Goal: Task Accomplishment & Management: Complete application form

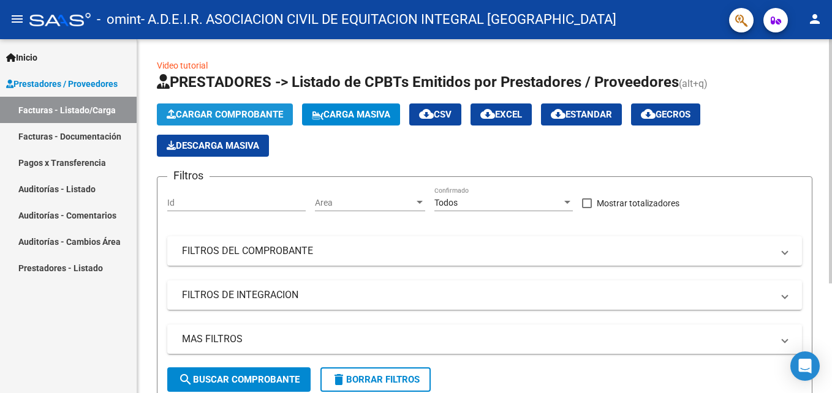
click at [244, 110] on span "Cargar Comprobante" at bounding box center [225, 114] width 116 height 11
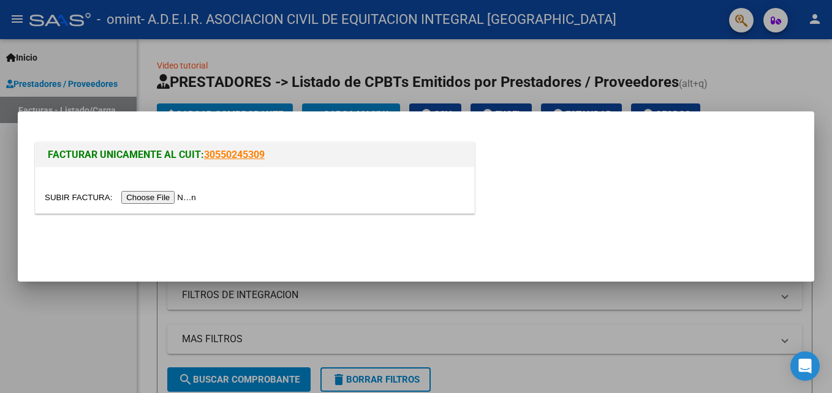
click at [77, 314] on div at bounding box center [416, 196] width 832 height 393
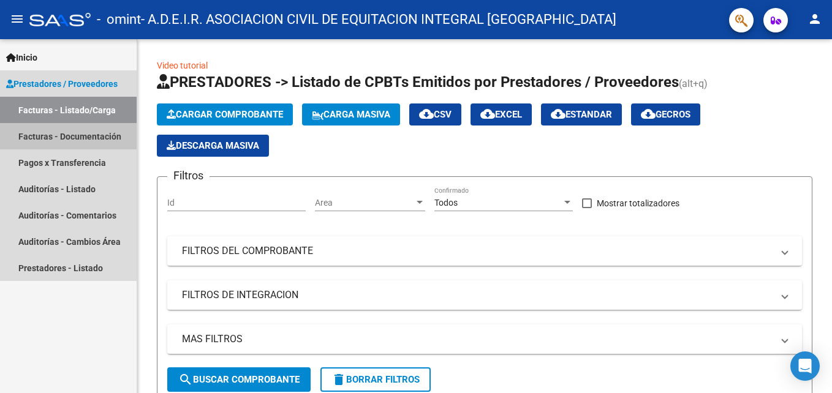
click at [86, 137] on link "Facturas - Documentación" at bounding box center [68, 136] width 137 height 26
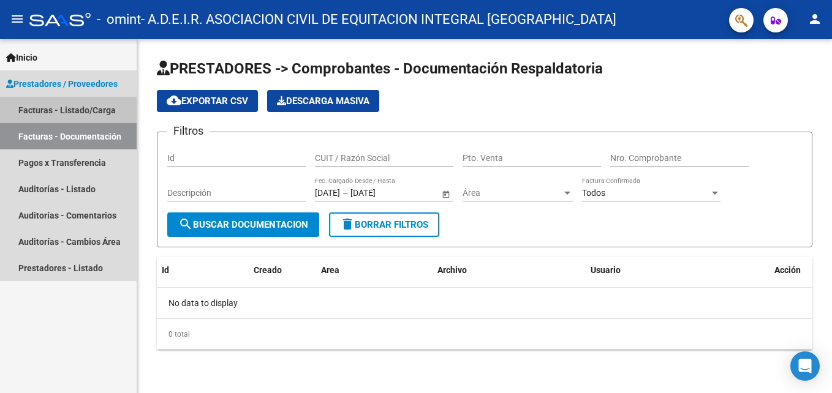
click at [66, 108] on link "Facturas - Listado/Carga" at bounding box center [68, 110] width 137 height 26
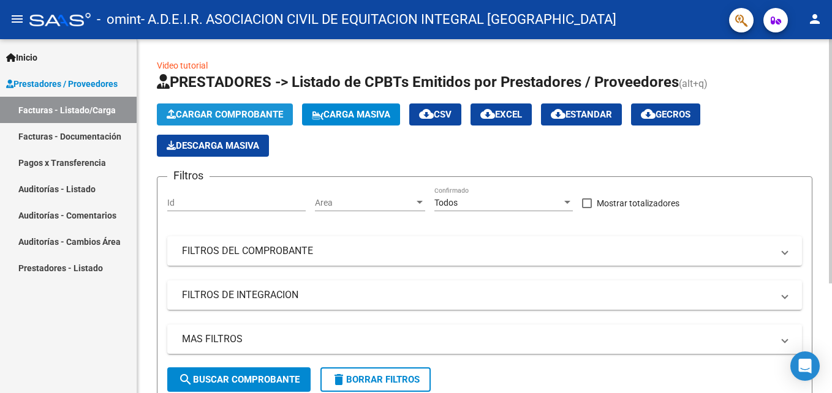
click at [240, 116] on span "Cargar Comprobante" at bounding box center [225, 114] width 116 height 11
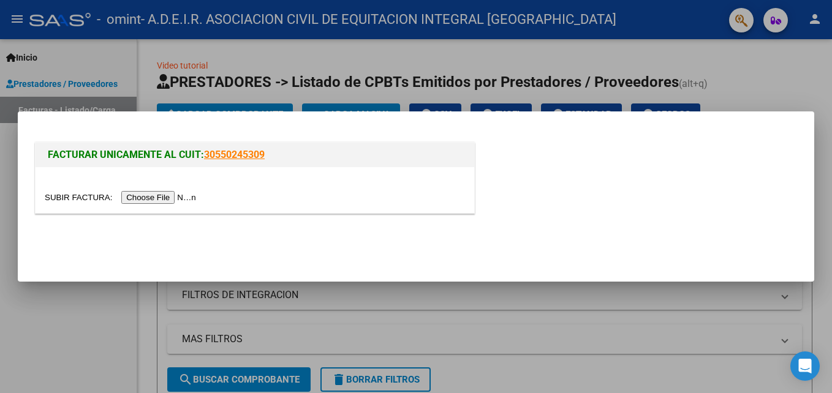
click at [160, 200] on input "file" at bounding box center [122, 197] width 155 height 13
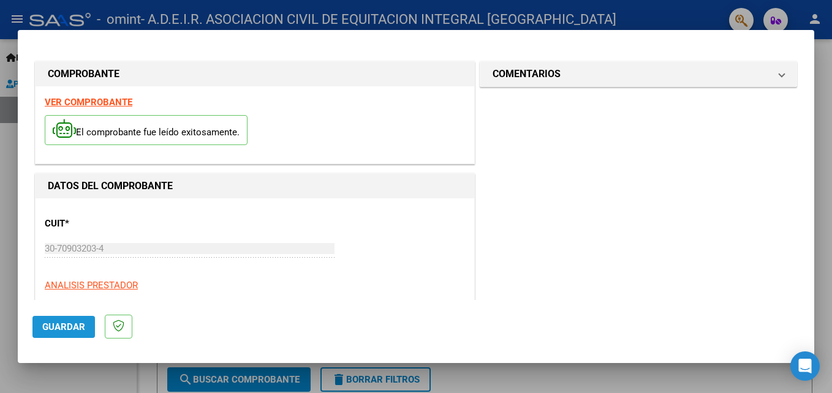
click at [64, 332] on span "Guardar" at bounding box center [63, 327] width 43 height 11
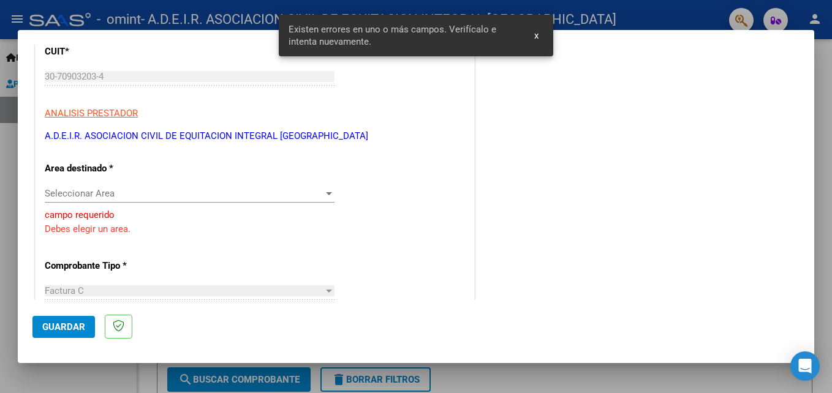
scroll to position [188, 0]
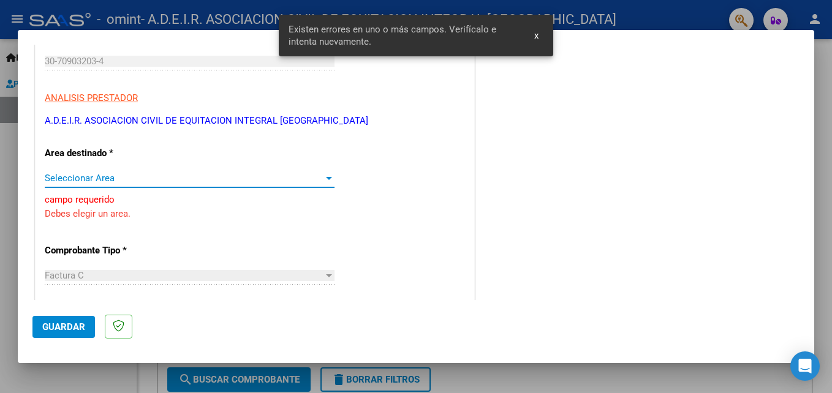
click at [128, 178] on span "Seleccionar Area" at bounding box center [184, 178] width 279 height 11
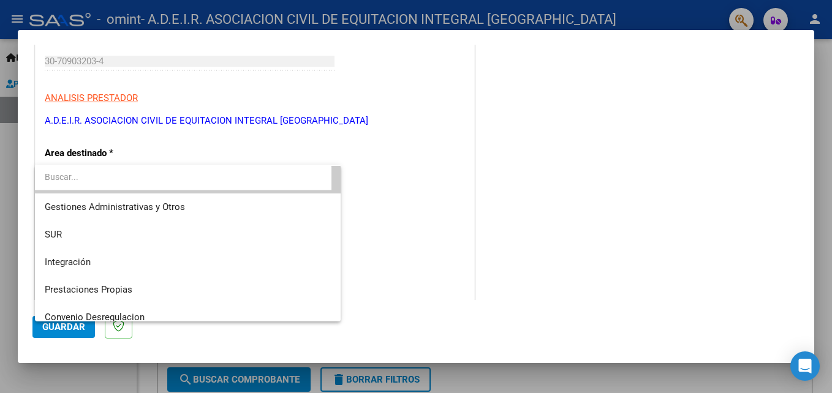
scroll to position [0, 0]
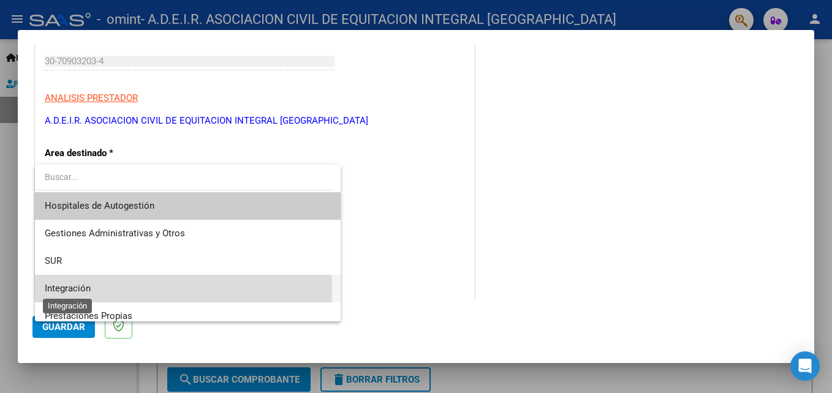
click at [85, 290] on span "Integración" at bounding box center [68, 288] width 46 height 11
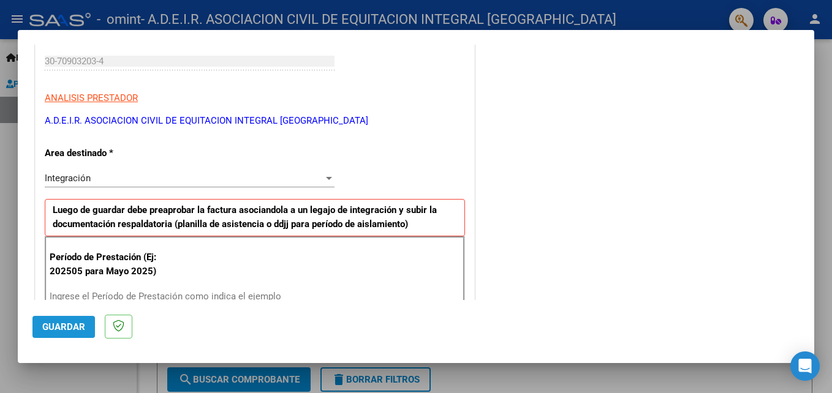
click at [66, 327] on span "Guardar" at bounding box center [63, 327] width 43 height 11
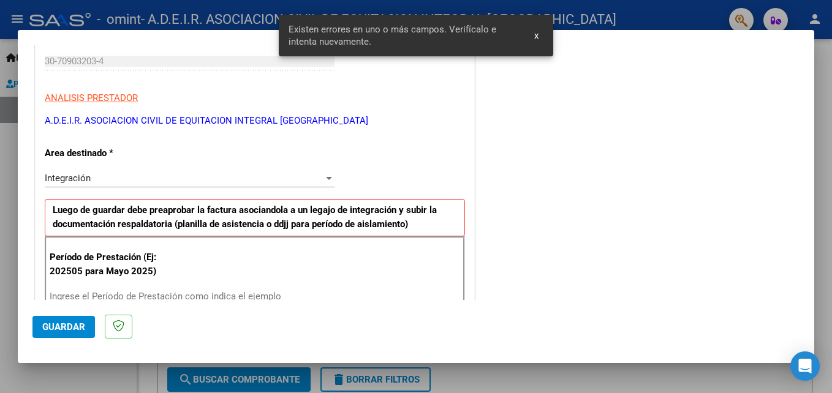
scroll to position [299, 0]
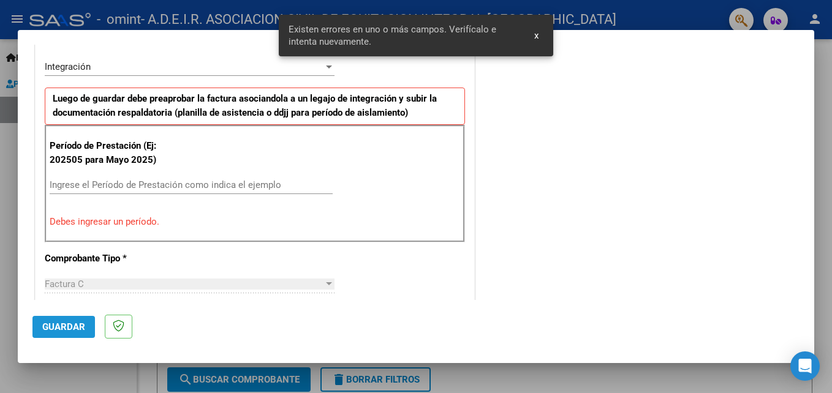
click at [80, 330] on span "Guardar" at bounding box center [63, 327] width 43 height 11
click at [123, 282] on div "Factura C" at bounding box center [184, 284] width 279 height 11
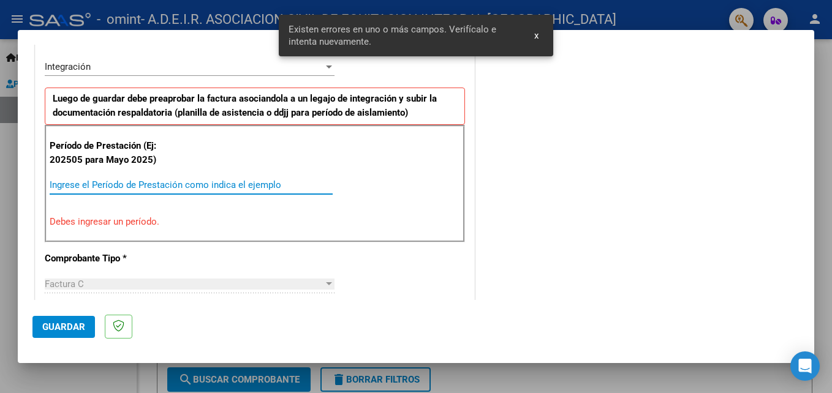
click at [142, 185] on input "Ingrese el Período de Prestación como indica el ejemplo" at bounding box center [191, 185] width 283 height 11
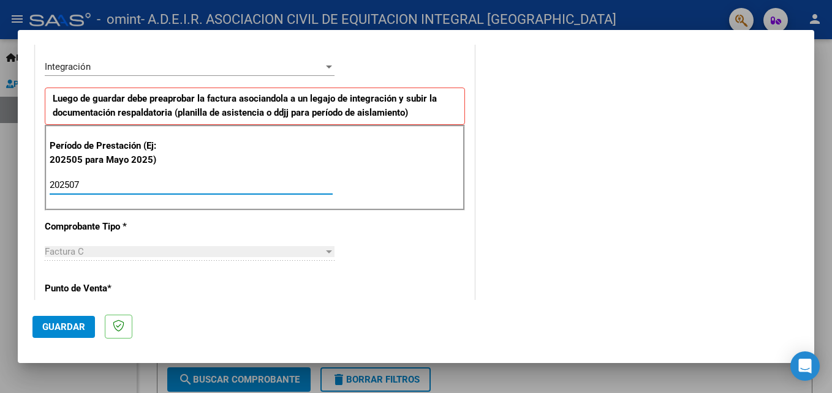
type input "202507"
click at [74, 332] on span "Guardar" at bounding box center [63, 327] width 43 height 11
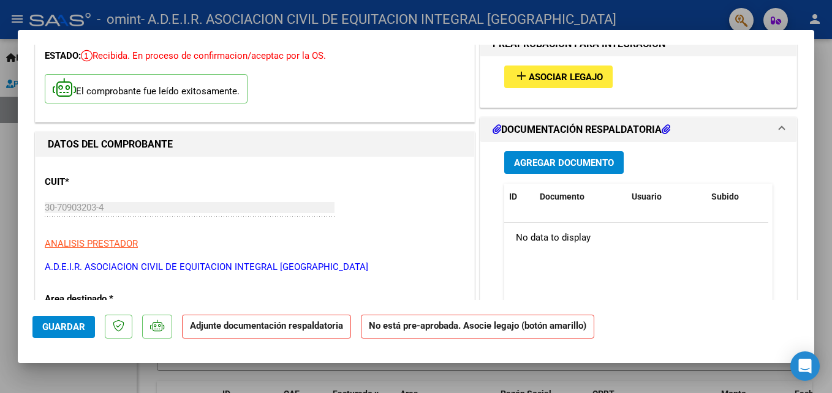
scroll to position [0, 0]
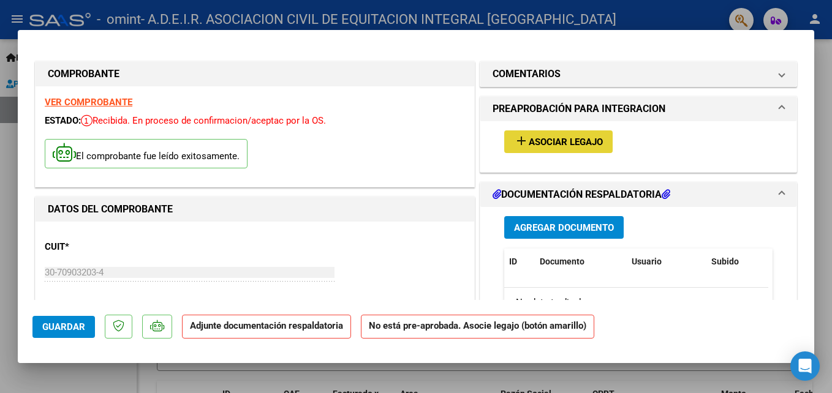
click at [572, 138] on span "Asociar Legajo" at bounding box center [566, 142] width 74 height 11
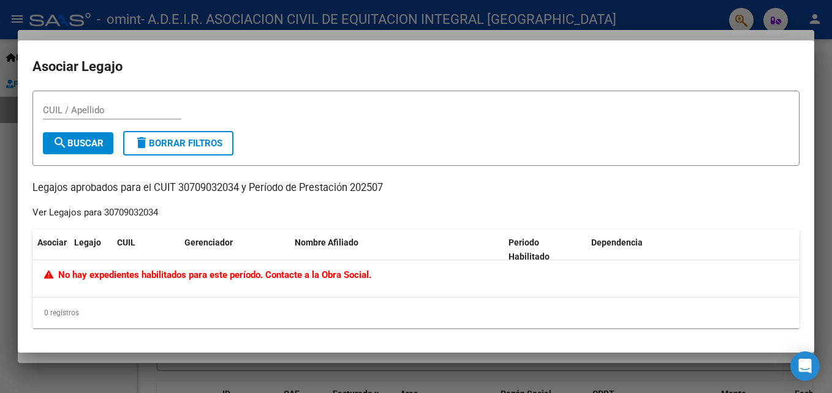
click at [281, 368] on div at bounding box center [416, 196] width 832 height 393
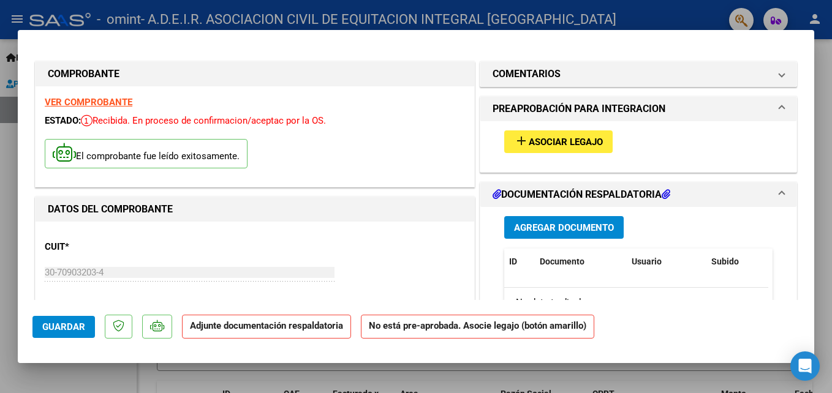
click at [773, 186] on mat-expansion-panel-header "DOCUMENTACIÓN RESPALDATORIA" at bounding box center [638, 195] width 316 height 25
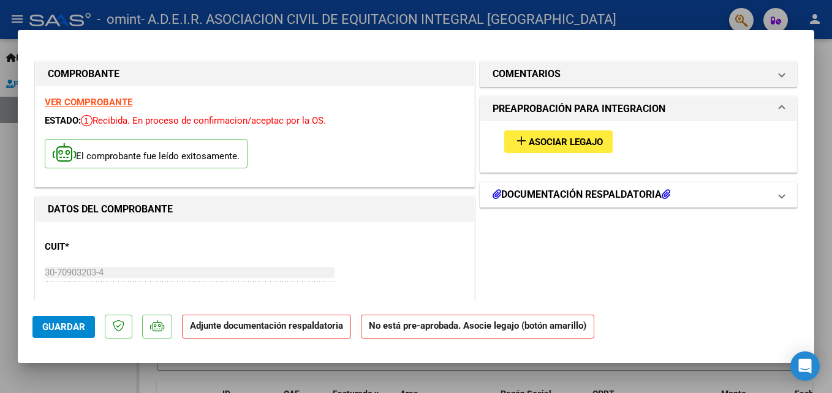
click at [773, 186] on mat-expansion-panel-header "DOCUMENTACIÓN RESPALDATORIA" at bounding box center [638, 195] width 316 height 25
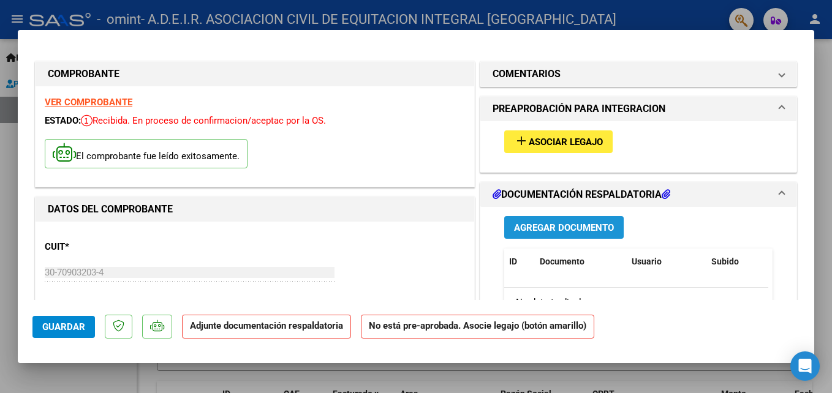
click at [575, 221] on button "Agregar Documento" at bounding box center [563, 227] width 119 height 23
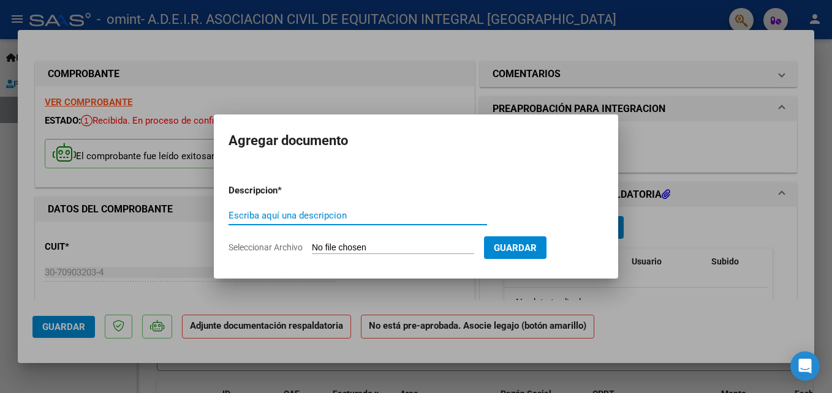
click at [334, 214] on input "Escriba aquí una descripcion" at bounding box center [358, 215] width 259 height 11
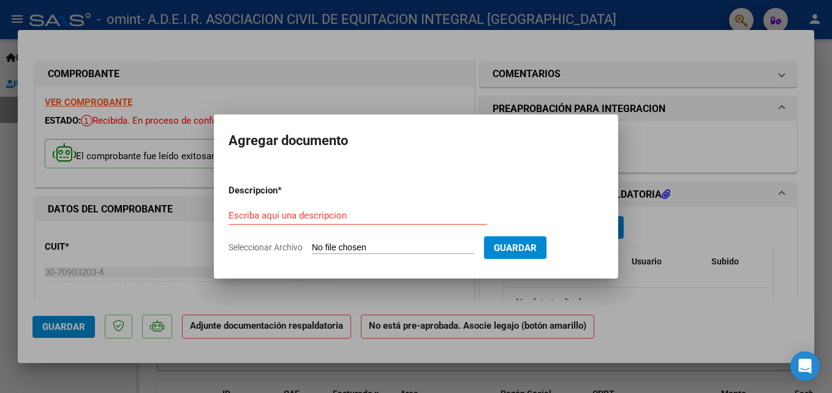
click at [383, 248] on input "Seleccionar Archivo" at bounding box center [393, 249] width 162 height 12
type input "C:\fakepath\FC_30709032034_00004-00005603_ORIGINAL (1).pdf"
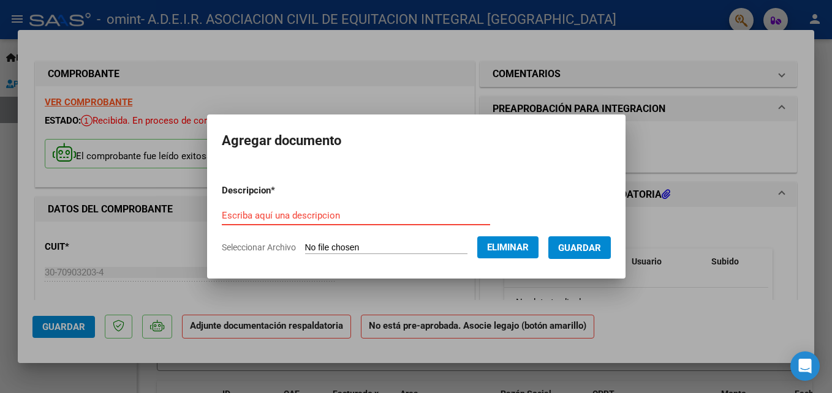
click at [359, 214] on input "Escriba aquí una descripcion" at bounding box center [356, 215] width 268 height 11
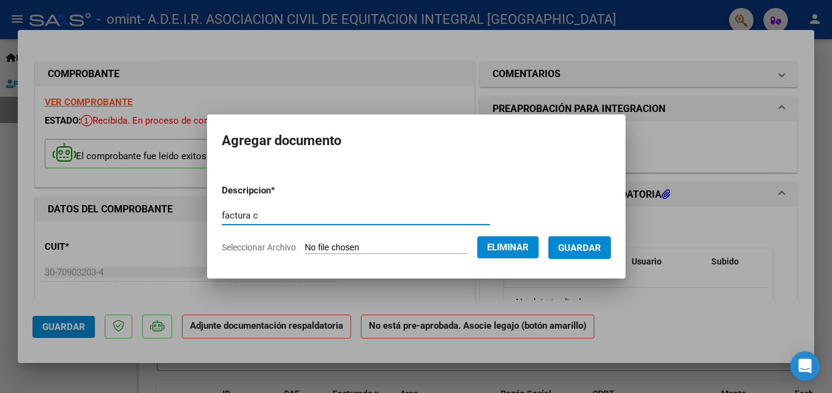
type input "factura c"
click at [574, 240] on button "Guardar" at bounding box center [579, 248] width 63 height 23
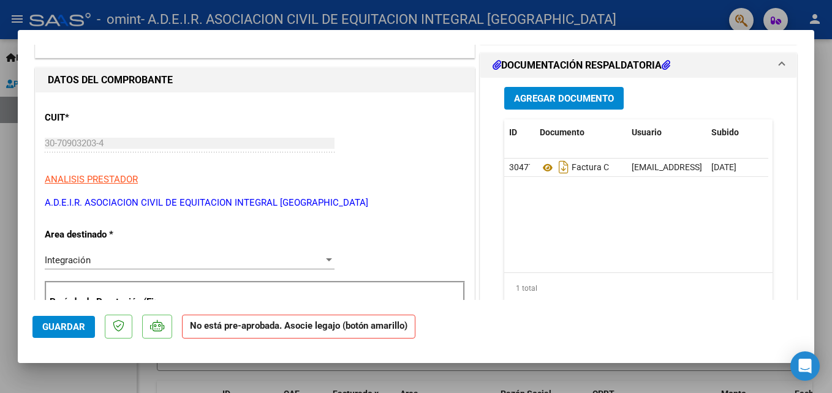
scroll to position [135, 0]
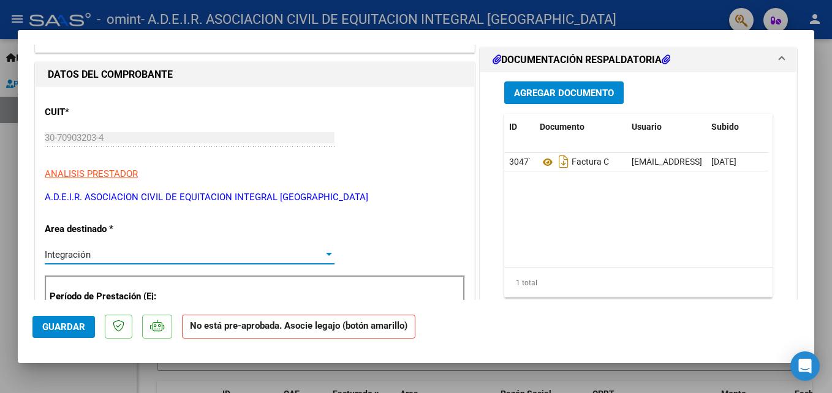
click at [277, 255] on div "Integración" at bounding box center [184, 254] width 279 height 11
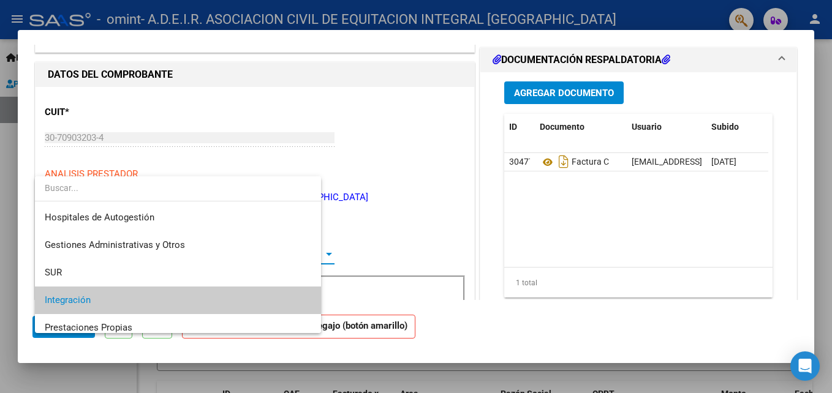
scroll to position [46, 0]
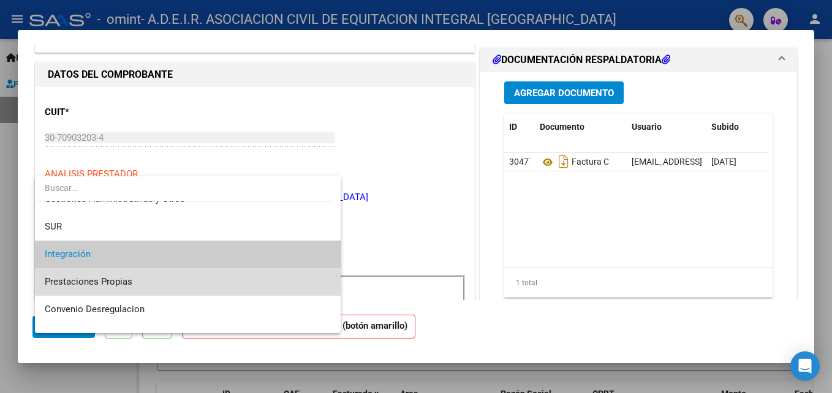
click at [279, 281] on span "Prestaciones Propias" at bounding box center [188, 282] width 286 height 28
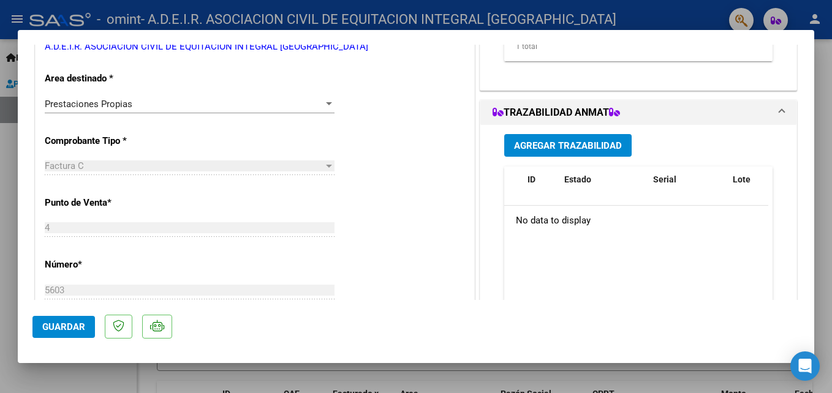
scroll to position [264, 0]
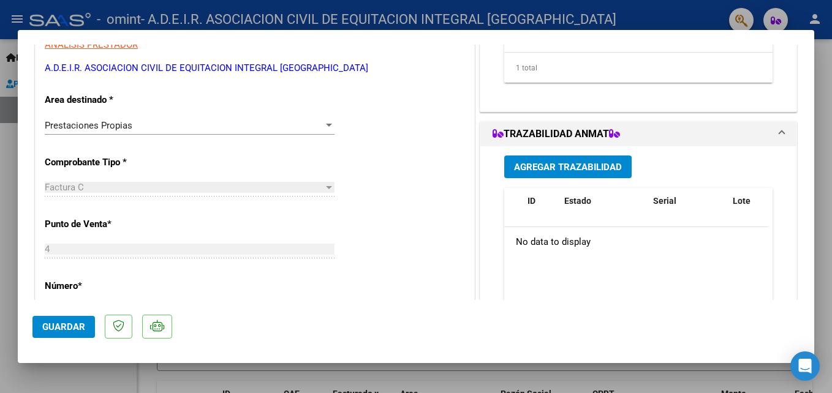
click at [493, 133] on icon at bounding box center [498, 134] width 11 height 10
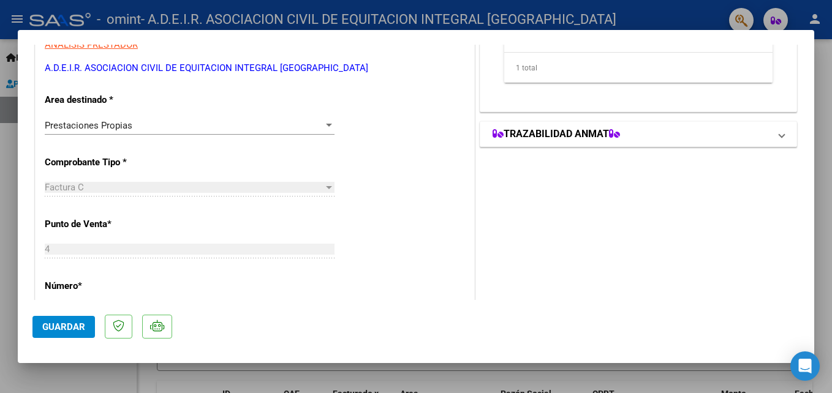
click at [493, 133] on icon at bounding box center [498, 134] width 11 height 10
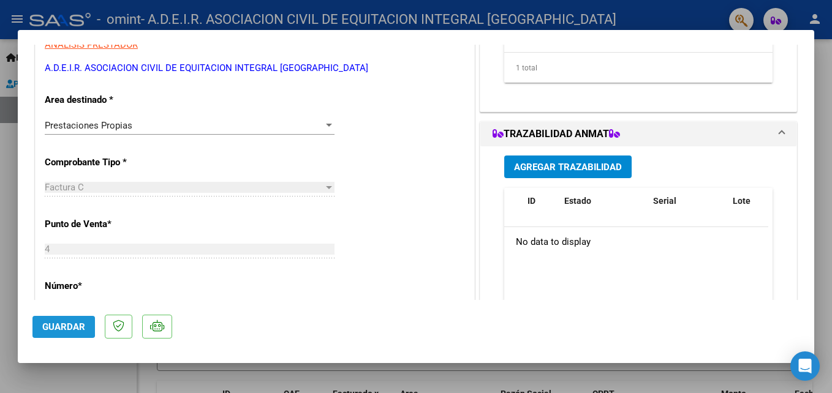
click at [61, 326] on span "Guardar" at bounding box center [63, 327] width 43 height 11
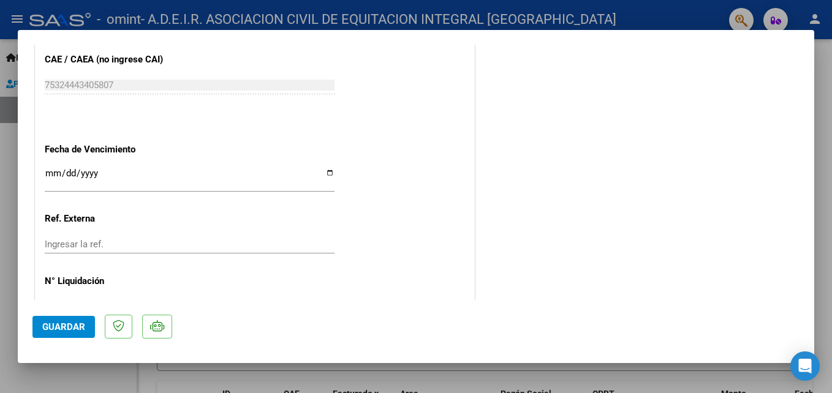
scroll to position [724, 0]
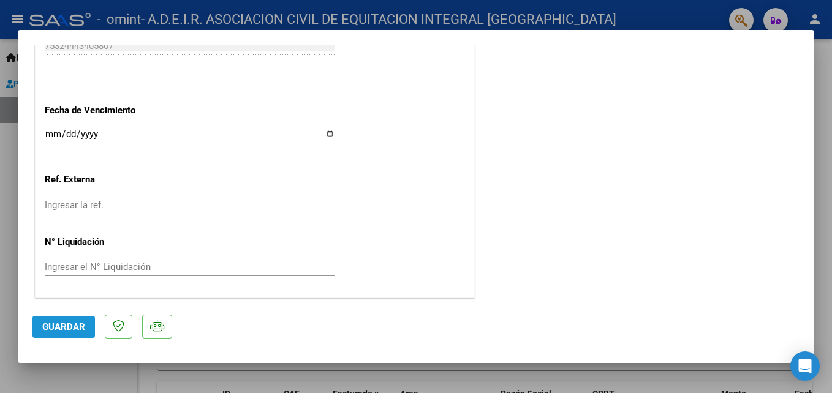
click at [55, 327] on span "Guardar" at bounding box center [63, 327] width 43 height 11
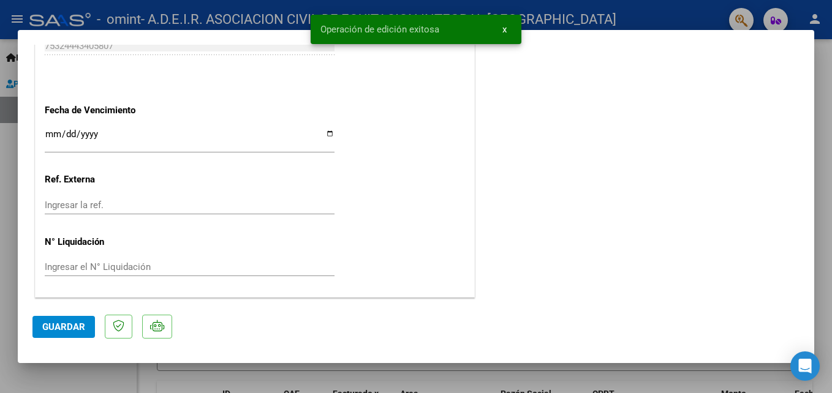
click at [504, 373] on div at bounding box center [416, 196] width 832 height 393
type input "$ 0,00"
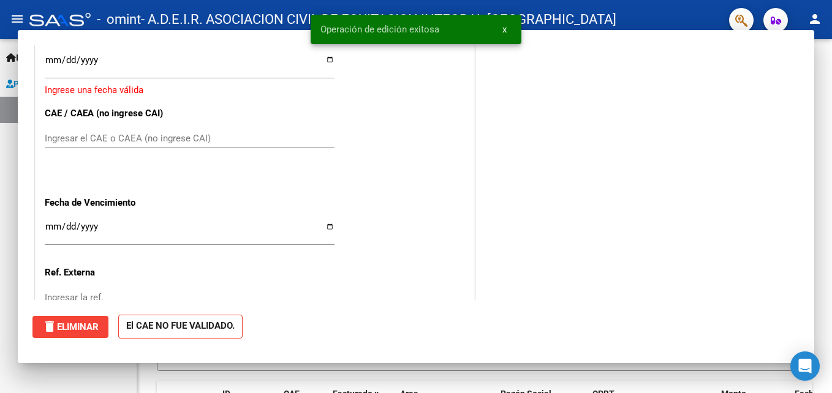
scroll to position [686, 0]
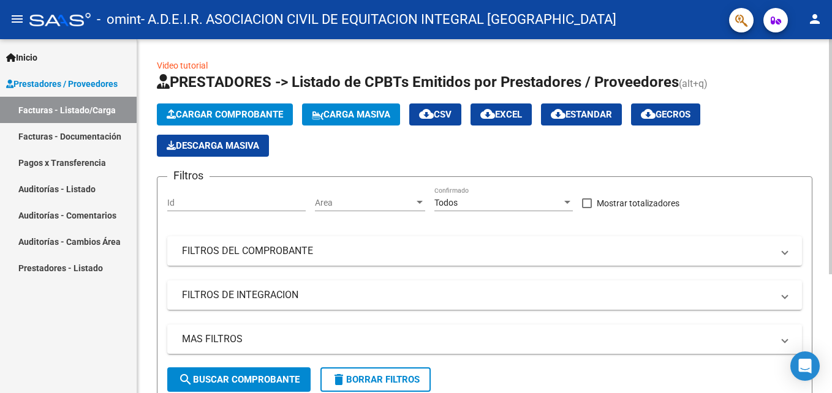
click at [641, 154] on div "Cargar Comprobante Carga Masiva cloud_download CSV cloud_download EXCEL cloud_d…" at bounding box center [485, 130] width 656 height 53
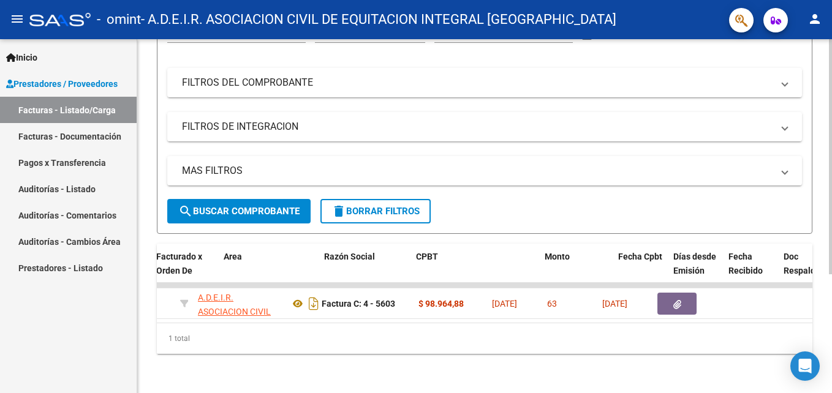
scroll to position [0, 0]
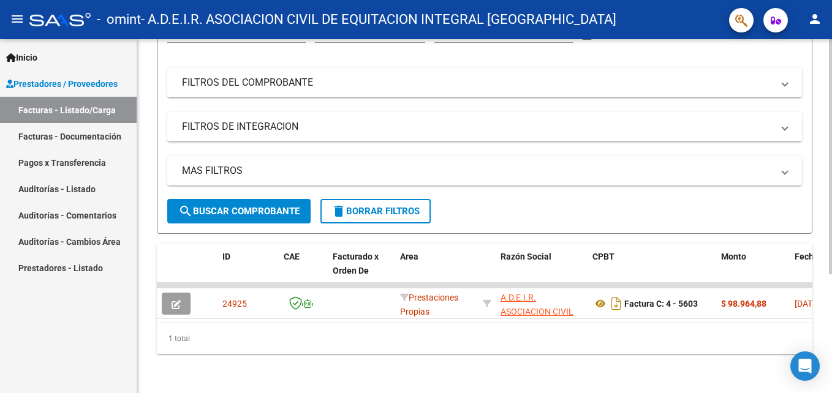
click at [820, 322] on div "Video tutorial PRESTADORES -> Listado de CPBTs Emitidos por Prestadores / Prove…" at bounding box center [486, 132] width 698 height 523
click at [496, 374] on div "Video tutorial PRESTADORES -> Listado de CPBTs Emitidos por Prestadores / Prove…" at bounding box center [484, 132] width 695 height 523
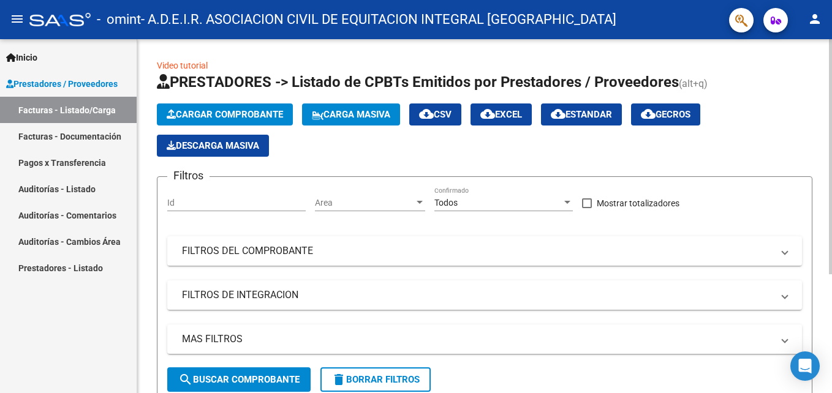
click at [832, 85] on html "menu - omint - A.D.E.I.R. ASOCIACION CIVIL DE EQUITACION INTEGRAL ROSARIO perso…" at bounding box center [416, 196] width 832 height 393
click at [243, 115] on span "Cargar Comprobante" at bounding box center [225, 114] width 116 height 11
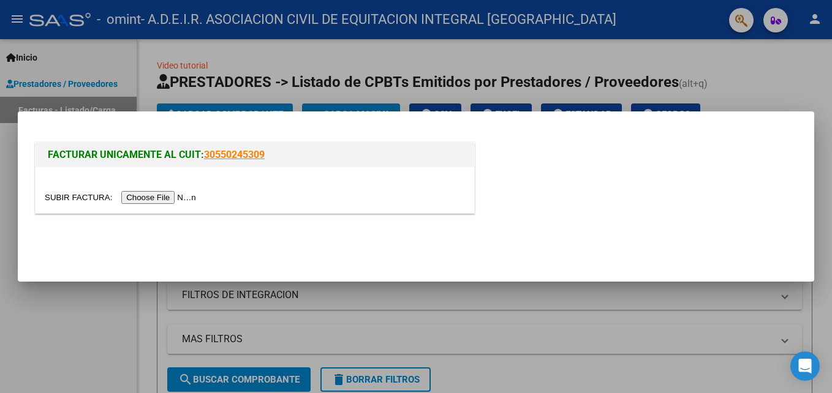
click at [157, 194] on input "file" at bounding box center [122, 197] width 155 height 13
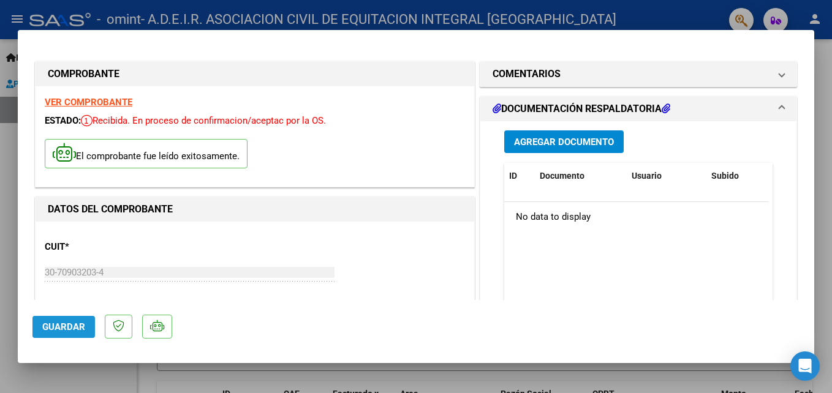
click at [65, 325] on span "Guardar" at bounding box center [63, 327] width 43 height 11
click at [619, 376] on div at bounding box center [416, 196] width 832 height 393
type input "$ 0,00"
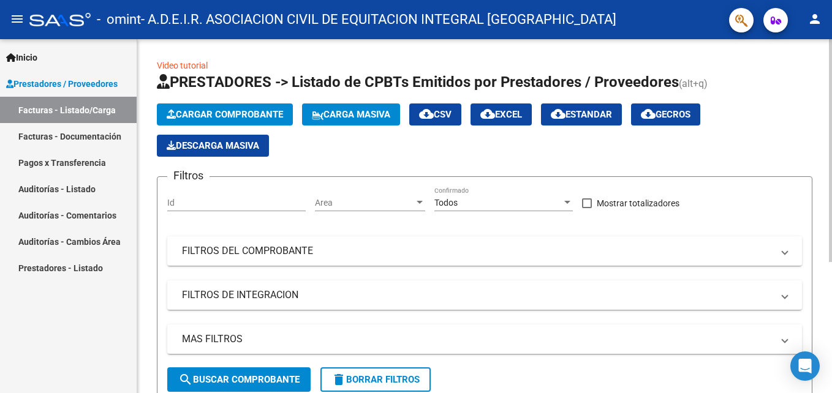
click at [813, 135] on div "Video tutorial PRESTADORES -> Listado de CPBTs Emitidos por Prestadores / Prove…" at bounding box center [484, 315] width 695 height 553
click at [237, 115] on span "Cargar Comprobante" at bounding box center [225, 114] width 116 height 11
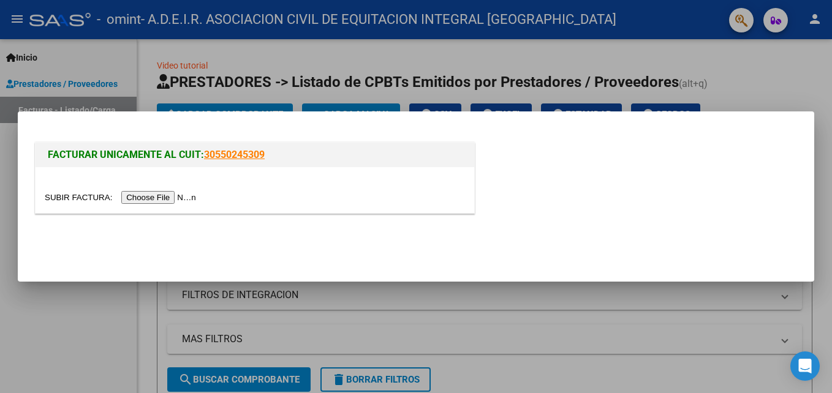
click at [157, 200] on input "file" at bounding box center [122, 197] width 155 height 13
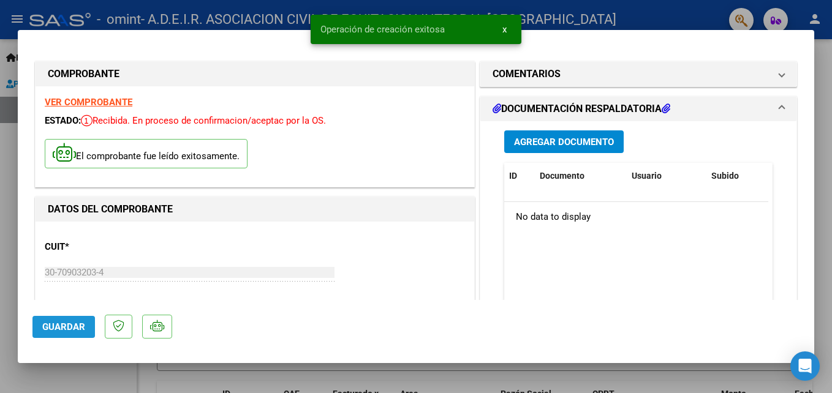
click at [58, 324] on span "Guardar" at bounding box center [63, 327] width 43 height 11
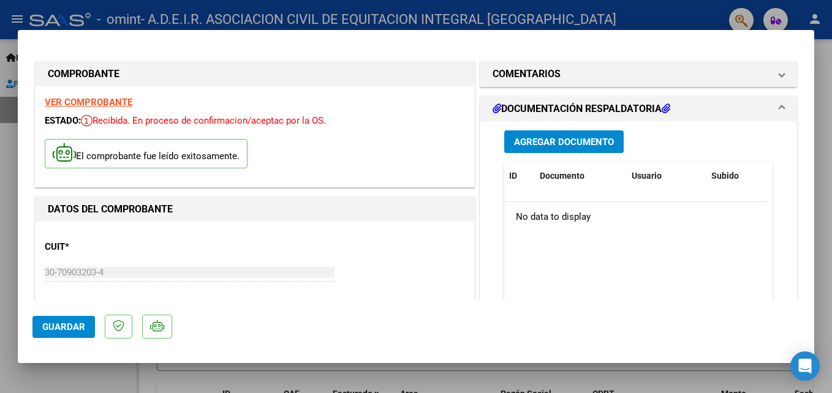
click at [190, 383] on div at bounding box center [416, 196] width 832 height 393
type input "$ 0,00"
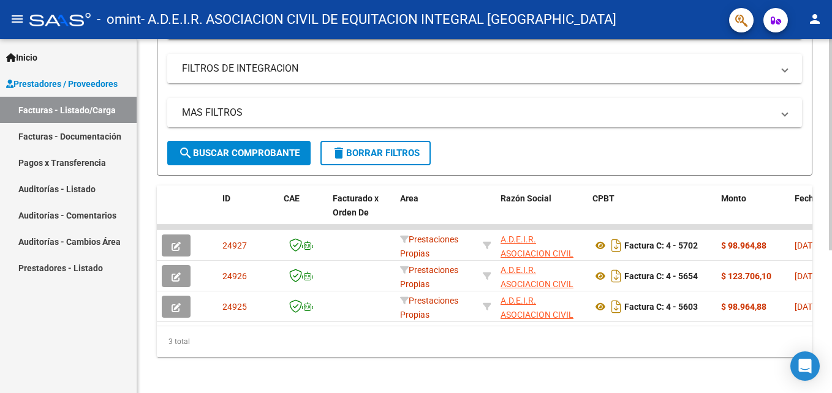
scroll to position [225, 0]
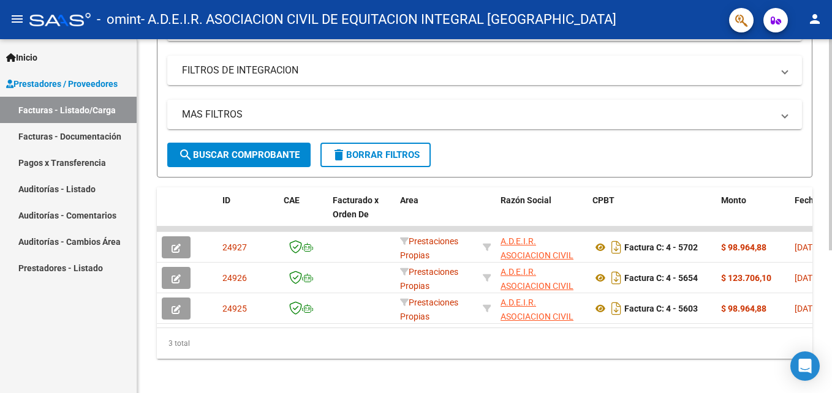
click at [832, 291] on html "menu - omint - A.D.E.I.R. ASOCIACION CIVIL DE EQUITACION INTEGRAL ROSARIO perso…" at bounding box center [416, 196] width 832 height 393
click at [653, 357] on div "3 total" at bounding box center [485, 343] width 656 height 31
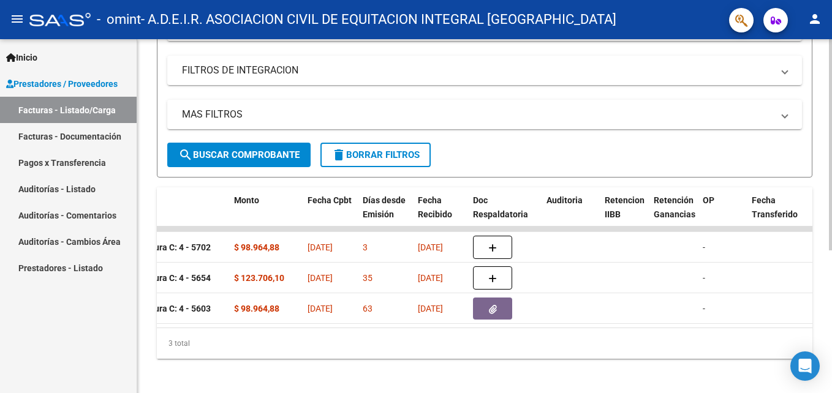
scroll to position [0, 492]
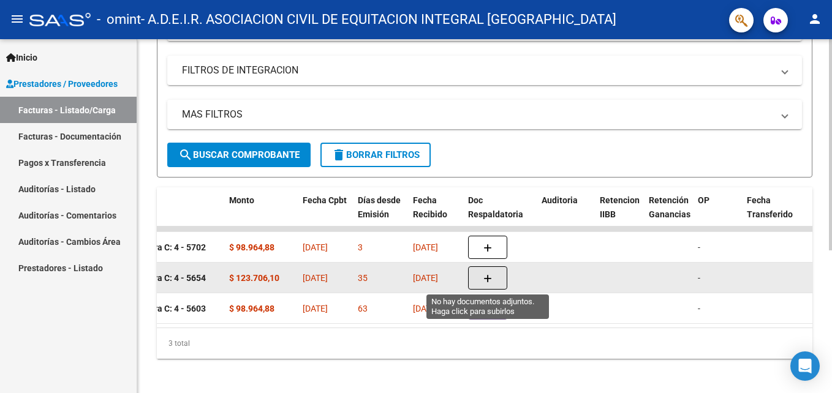
click at [488, 281] on icon "button" at bounding box center [487, 279] width 9 height 9
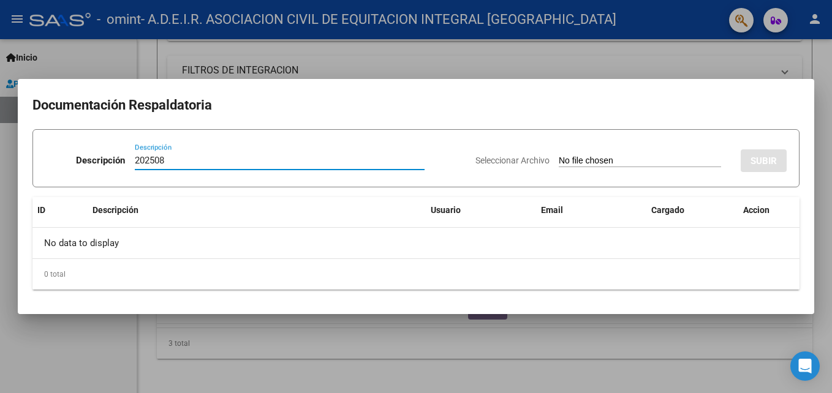
type input "202508"
click at [632, 153] on div "Seleccionar Archivo SUBIR" at bounding box center [631, 158] width 311 height 37
click at [633, 158] on input "Seleccionar Archivo" at bounding box center [640, 162] width 162 height 12
type input "C:\fakepath\FC_30709032034_00004-00005654_ORIGINAL (1).pdf"
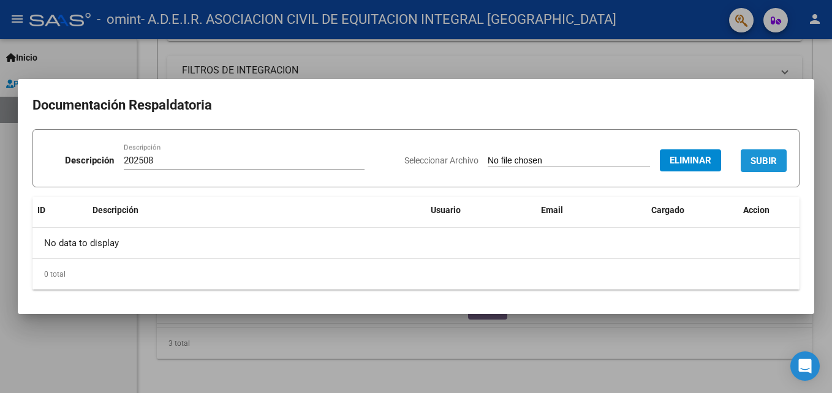
click at [757, 165] on span "SUBIR" at bounding box center [764, 161] width 26 height 11
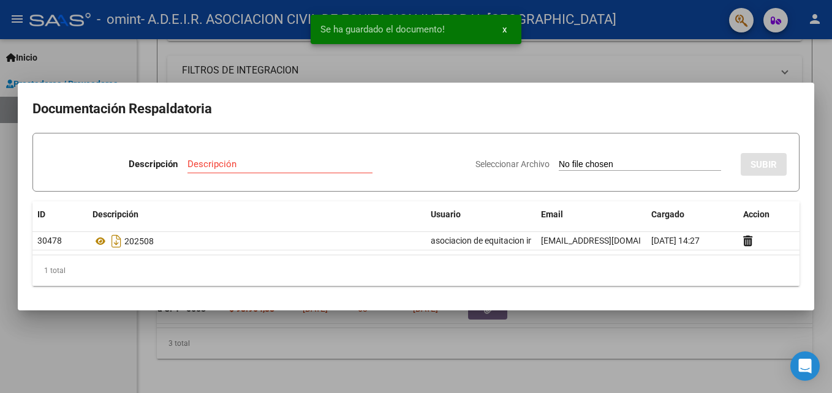
click at [609, 338] on div at bounding box center [416, 196] width 832 height 393
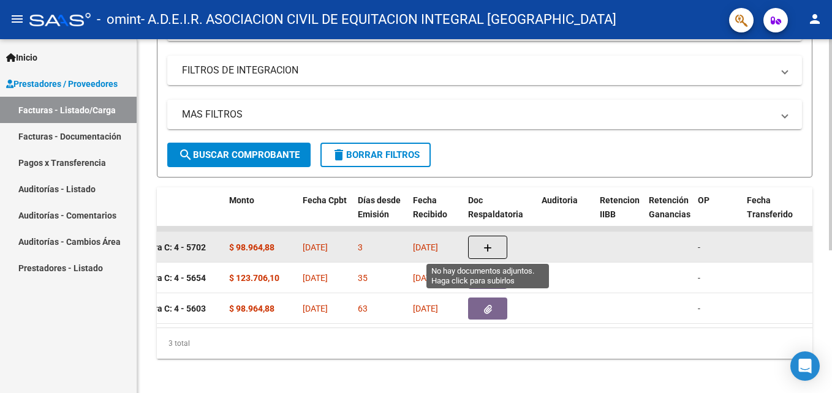
click at [490, 250] on icon "button" at bounding box center [487, 248] width 9 height 9
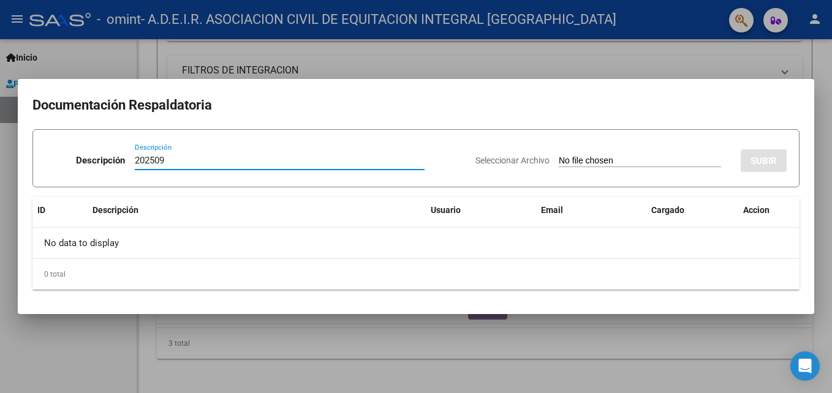
type input "202509"
click at [593, 159] on input "Seleccionar Archivo" at bounding box center [640, 162] width 162 height 12
type input "C:\fakepath\FC_30709032034_00004-00005702_ORIGINAL.pdf"
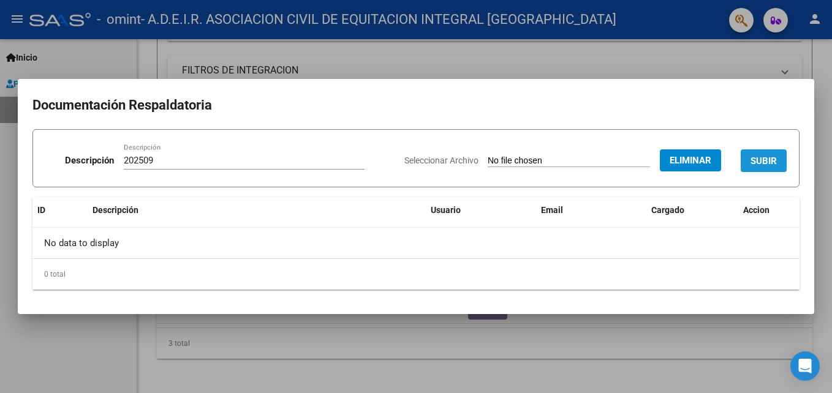
click at [772, 156] on span "SUBIR" at bounding box center [764, 161] width 26 height 11
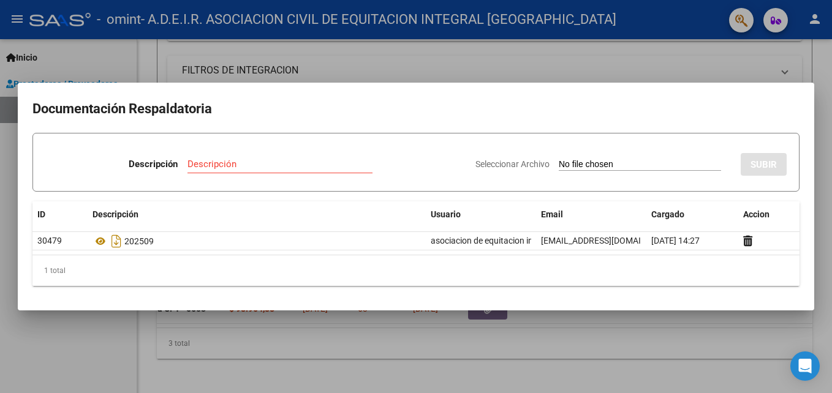
click at [561, 348] on div at bounding box center [416, 196] width 832 height 393
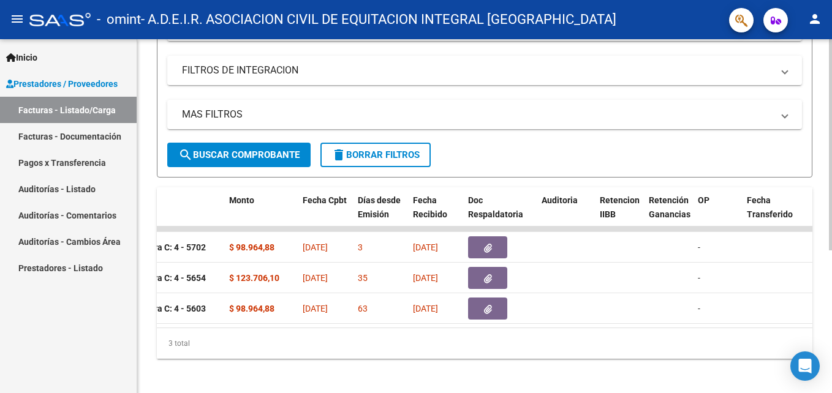
scroll to position [240, 0]
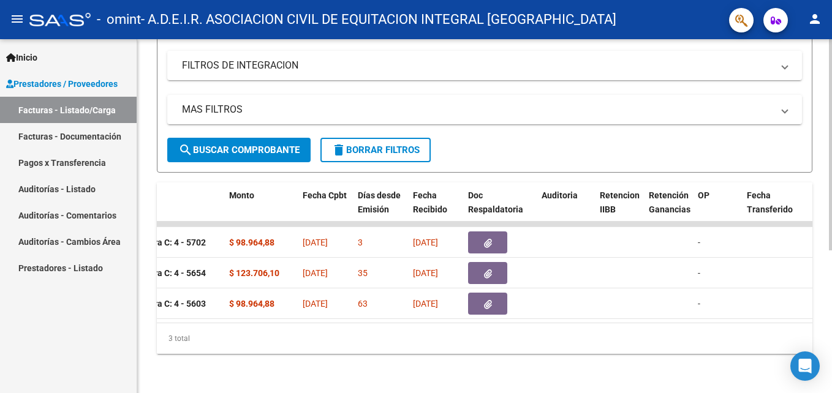
click at [832, 262] on html "menu - omint - A.D.E.I.R. ASOCIACION CIVIL DE EQUITACION INTEGRAL ROSARIO perso…" at bounding box center [416, 196] width 832 height 393
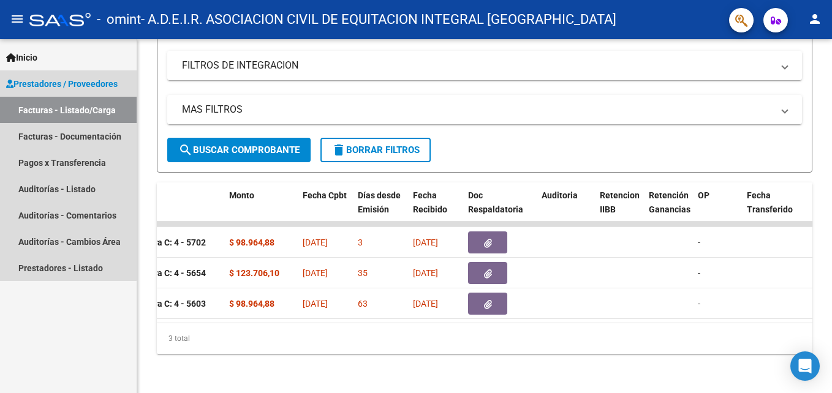
click at [53, 110] on link "Facturas - Listado/Carga" at bounding box center [68, 110] width 137 height 26
click at [67, 137] on link "Facturas - Documentación" at bounding box center [68, 136] width 137 height 26
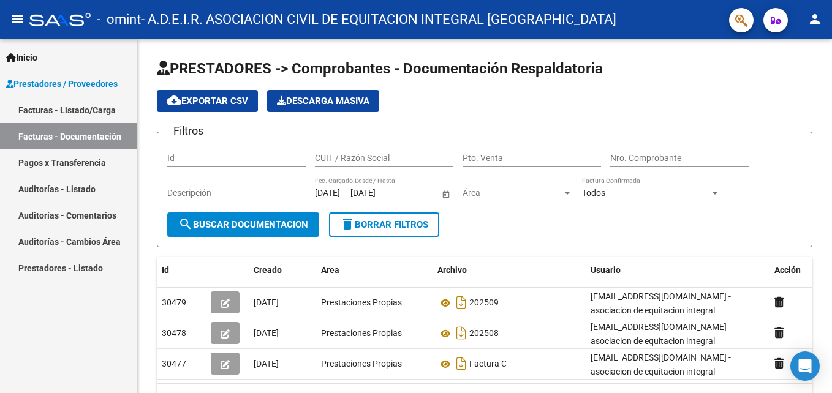
drag, startPoint x: 828, startPoint y: 205, endPoint x: 834, endPoint y: 239, distance: 34.2
click at [832, 239] on html "menu - omint - A.D.E.I.R. ASOCIACION CIVIL DE EQUITACION INTEGRAL ROSARIO perso…" at bounding box center [416, 196] width 832 height 393
click at [829, 257] on div at bounding box center [830, 186] width 3 height 295
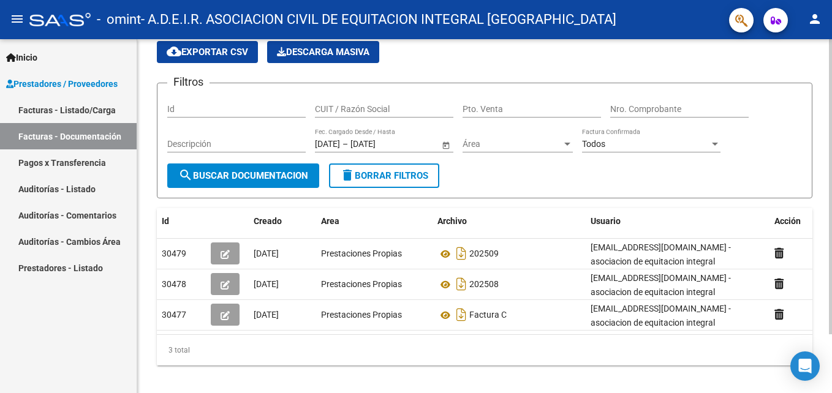
scroll to position [70, 0]
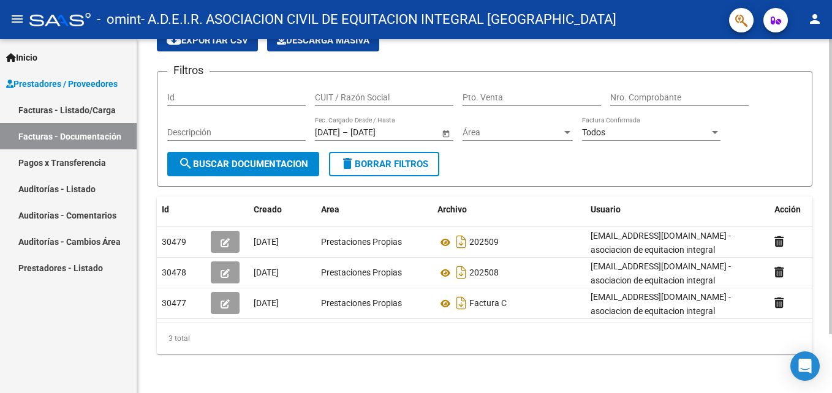
click at [651, 377] on div "PRESTADORES -> Comprobantes - Documentación Respaldatoria cloud_download Export…" at bounding box center [484, 186] width 695 height 415
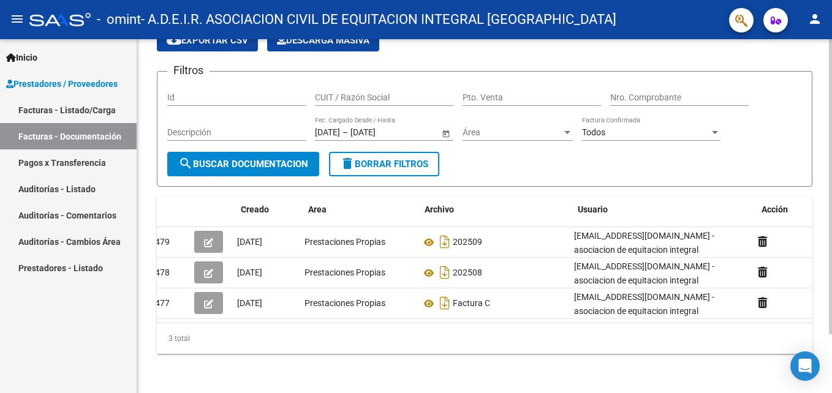
scroll to position [0, 18]
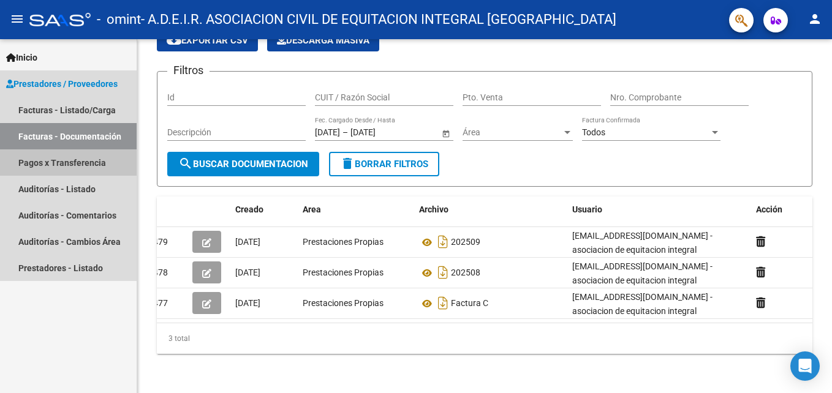
click at [78, 159] on link "Pagos x Transferencia" at bounding box center [68, 163] width 137 height 26
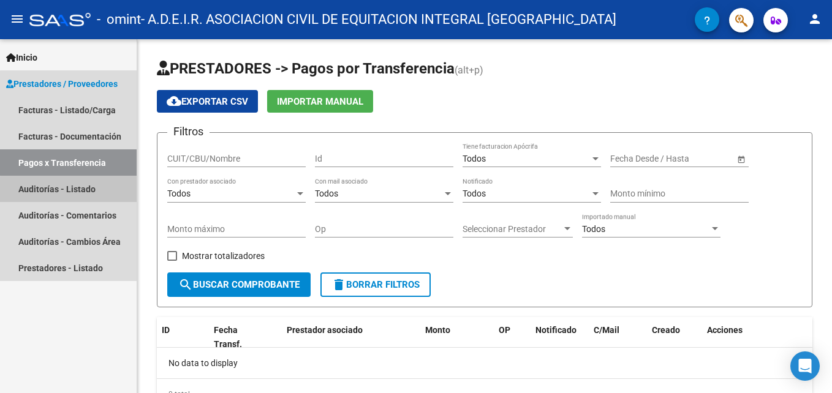
click at [85, 194] on link "Auditorías - Listado" at bounding box center [68, 189] width 137 height 26
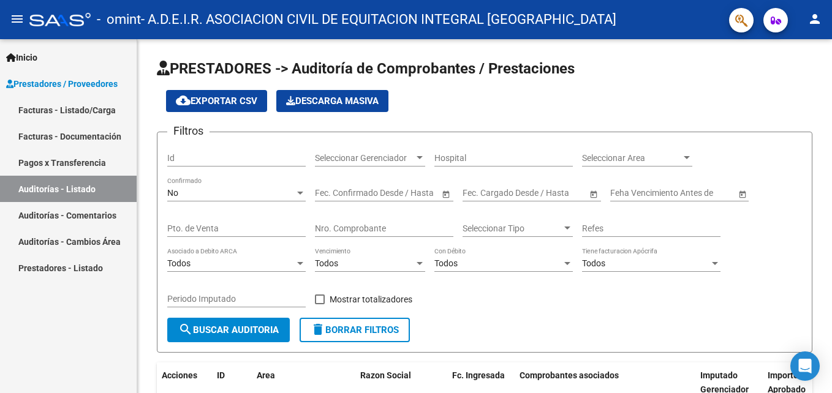
click at [105, 213] on link "Auditorías - Comentarios" at bounding box center [68, 215] width 137 height 26
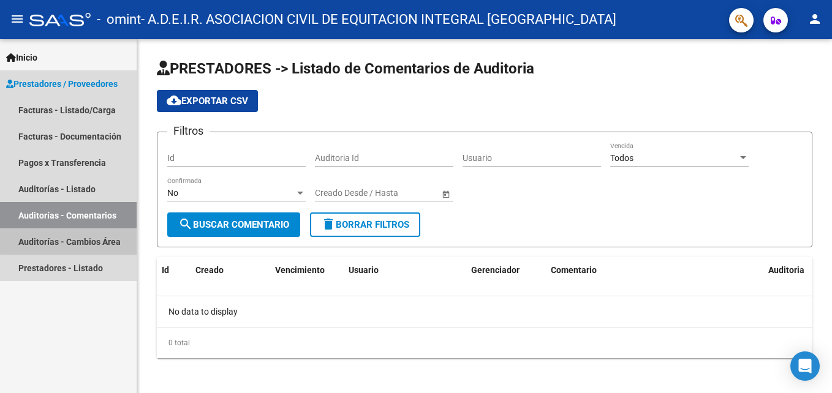
click at [108, 238] on link "Auditorías - Cambios Área" at bounding box center [68, 242] width 137 height 26
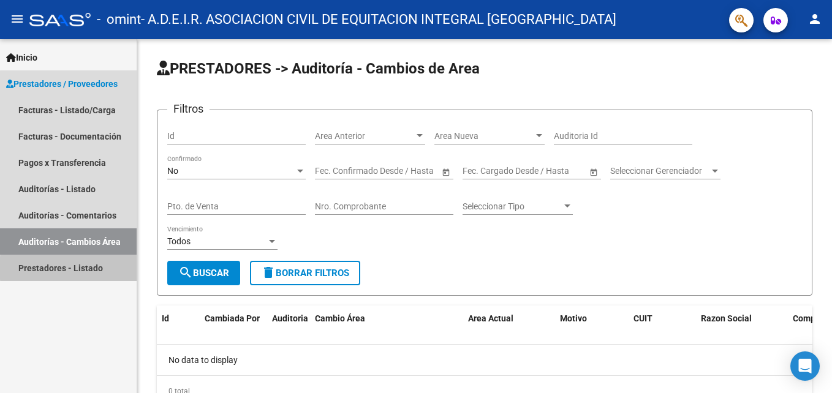
click at [107, 268] on link "Prestadores - Listado" at bounding box center [68, 268] width 137 height 26
